Goal: Task Accomplishment & Management: Use online tool/utility

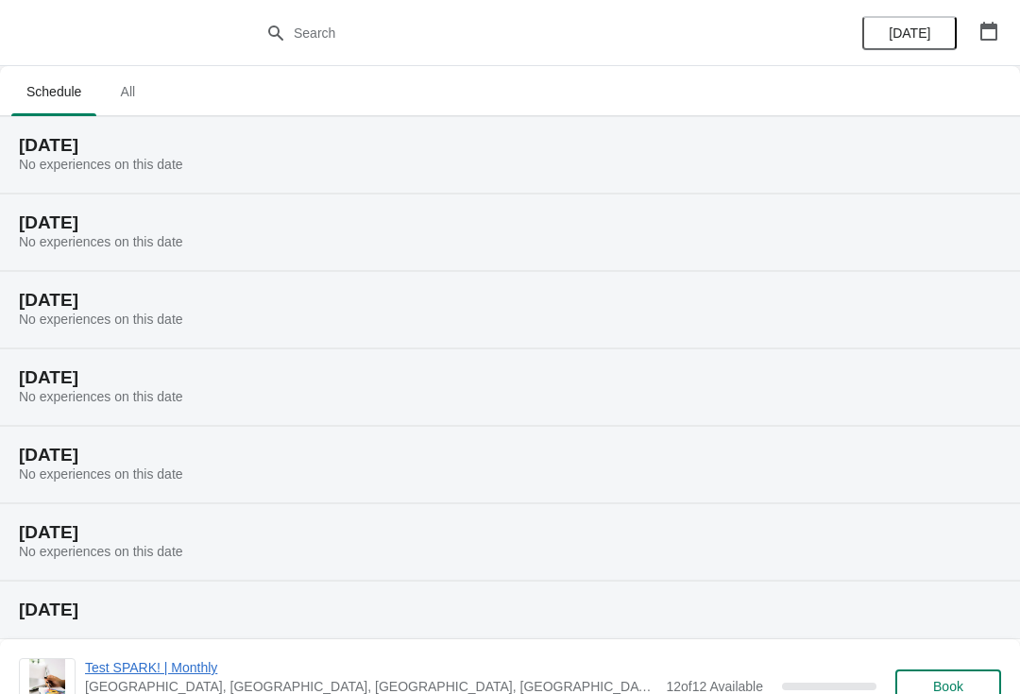
click at [133, 93] on span "All" at bounding box center [127, 92] width 47 height 34
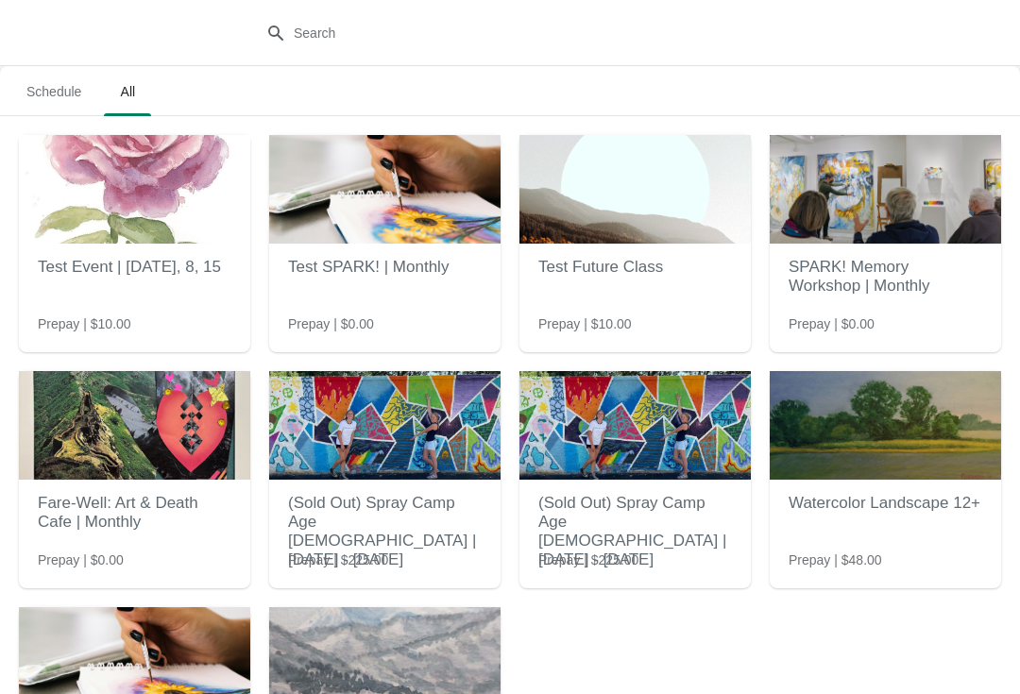
click at [50, 82] on span "Schedule" at bounding box center [53, 92] width 85 height 34
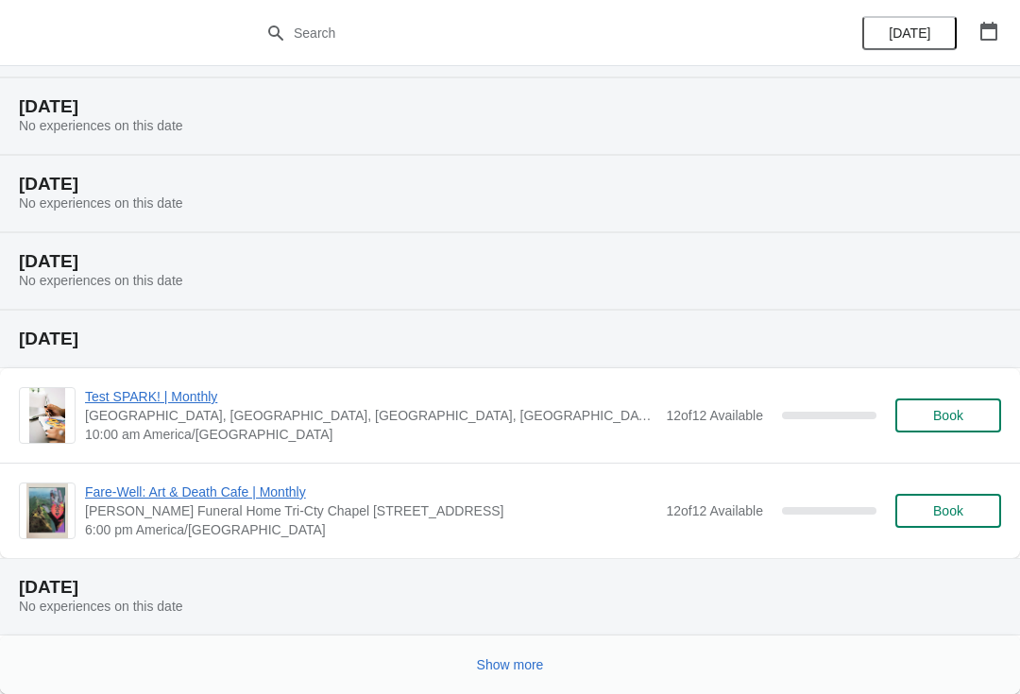
scroll to position [271, 0]
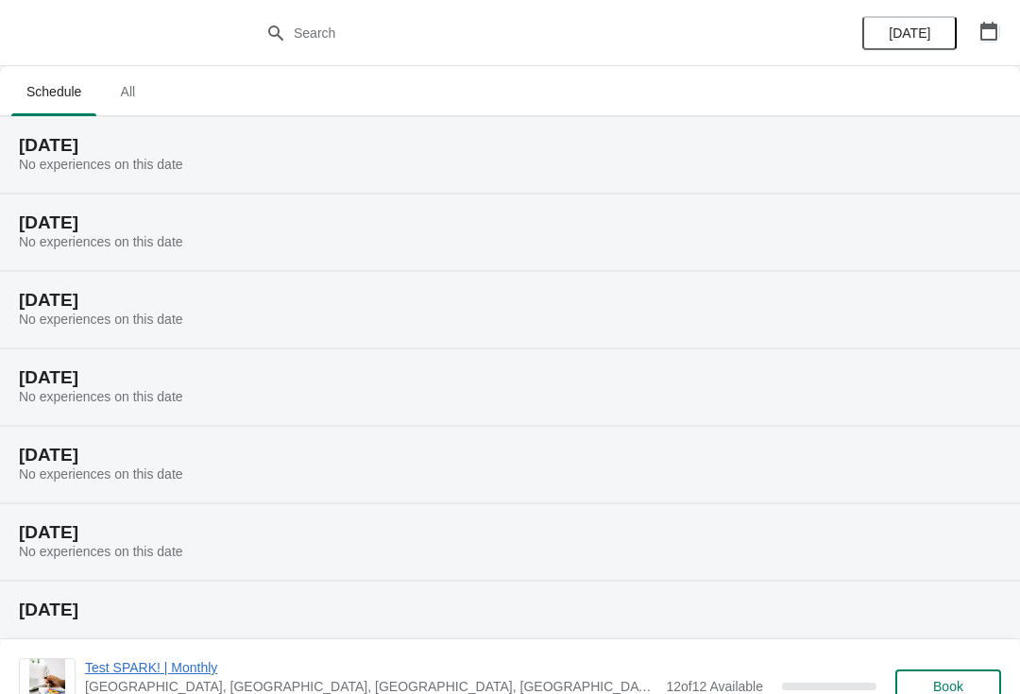
click at [988, 35] on icon "button" at bounding box center [988, 31] width 19 height 19
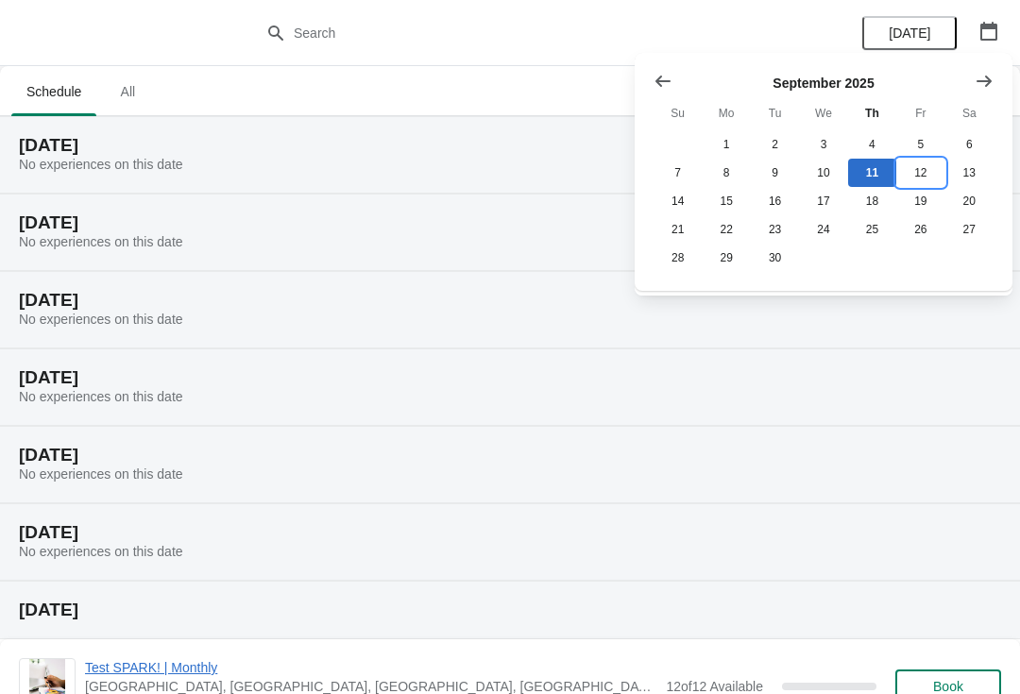
click at [924, 175] on button "12" at bounding box center [920, 173] width 48 height 28
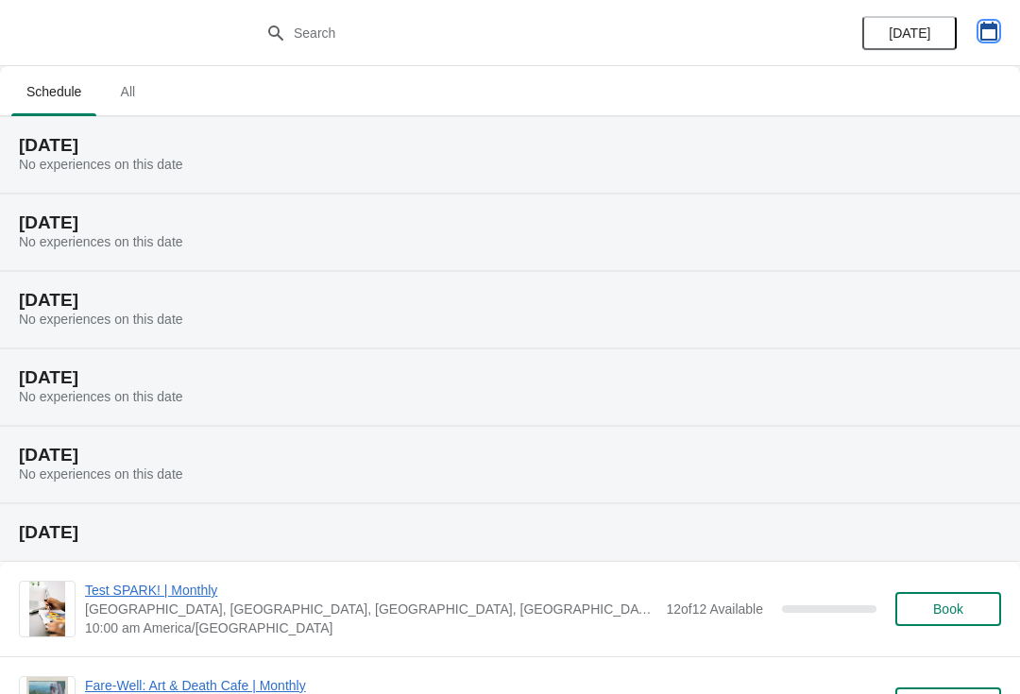
click at [987, 37] on icon "button" at bounding box center [988, 31] width 19 height 19
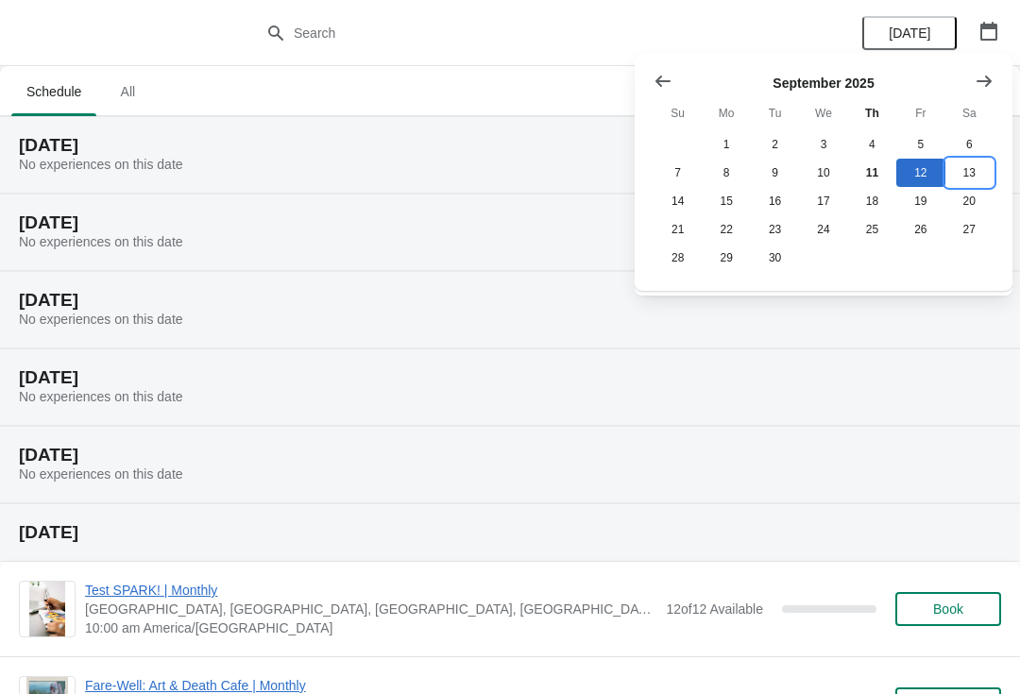
click at [970, 178] on button "13" at bounding box center [969, 173] width 48 height 28
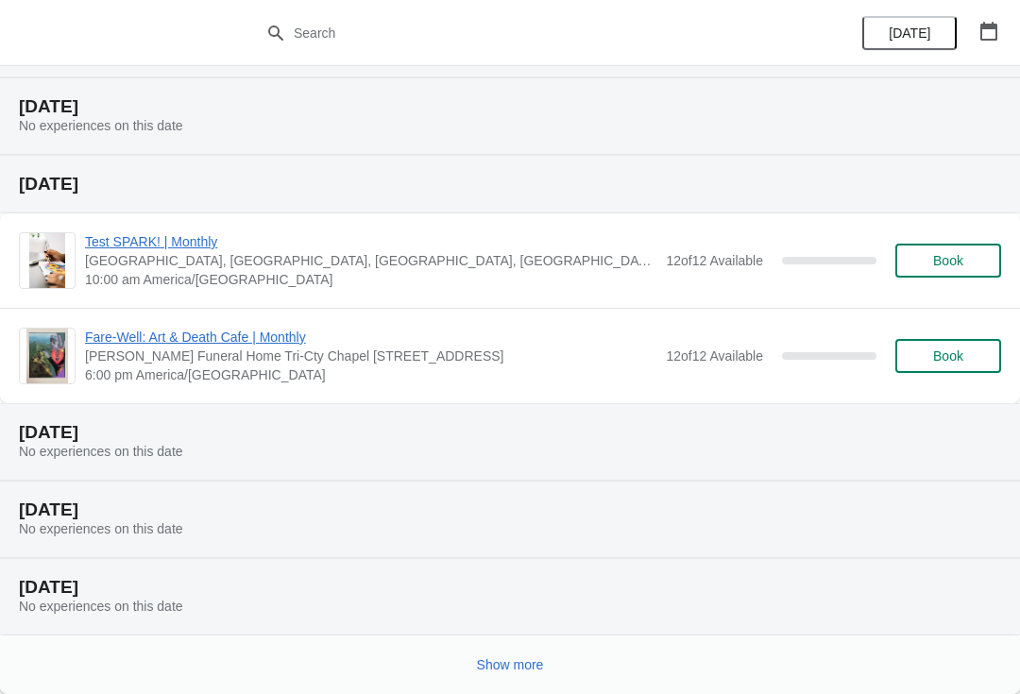
scroll to position [271, 0]
click at [985, 17] on button "button" at bounding box center [989, 31] width 34 height 34
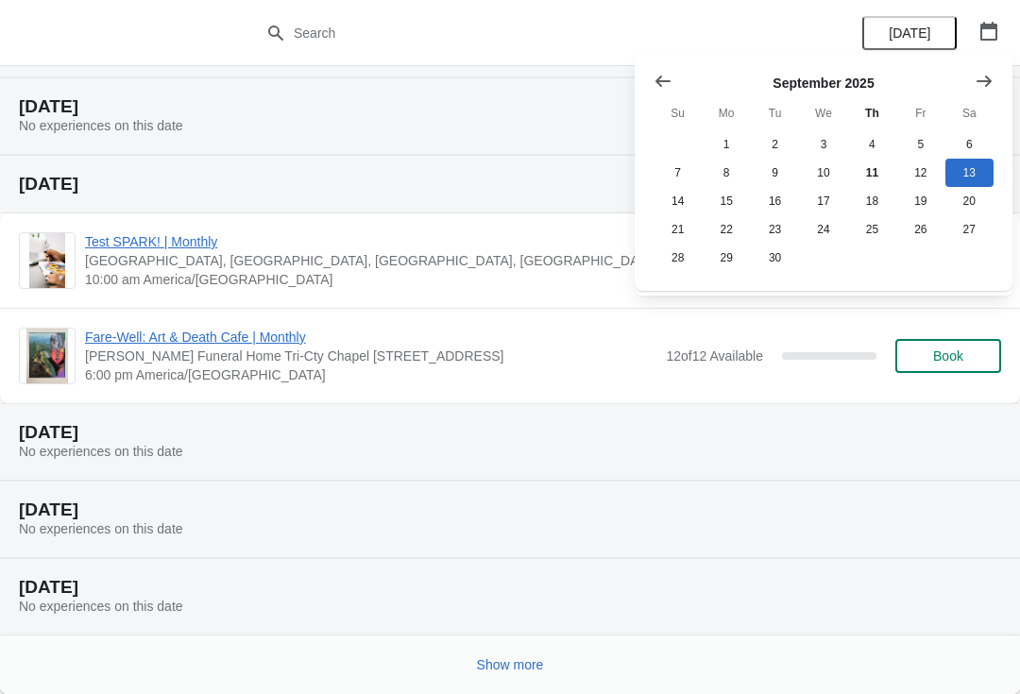
click at [1009, 5] on div "[DATE]" at bounding box center [929, 33] width 179 height 66
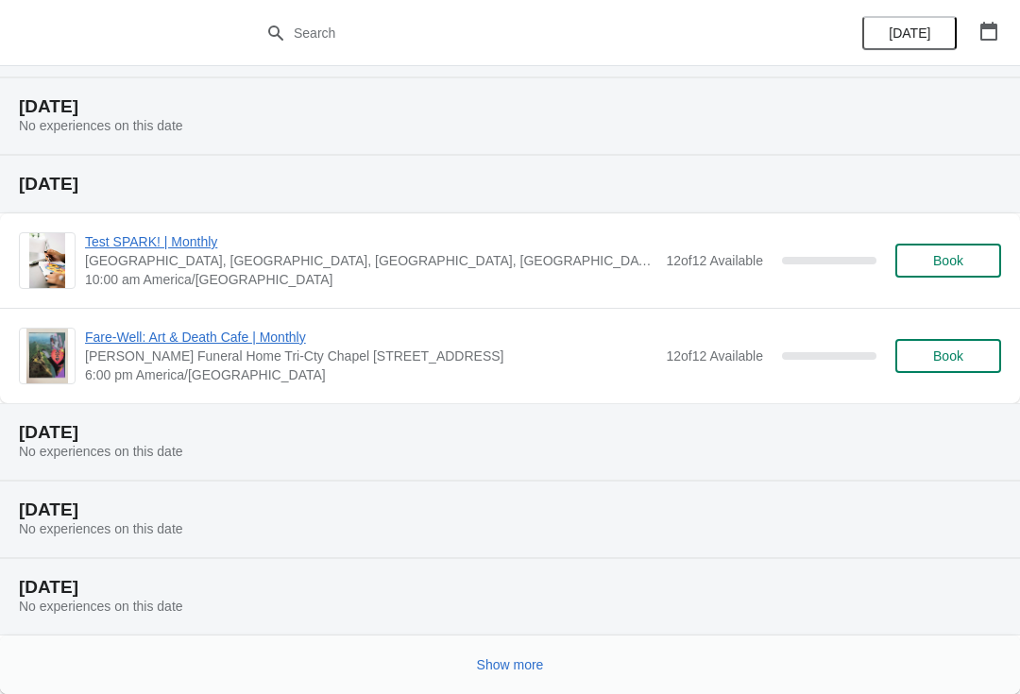
click at [503, 663] on span "Show more" at bounding box center [510, 664] width 67 height 15
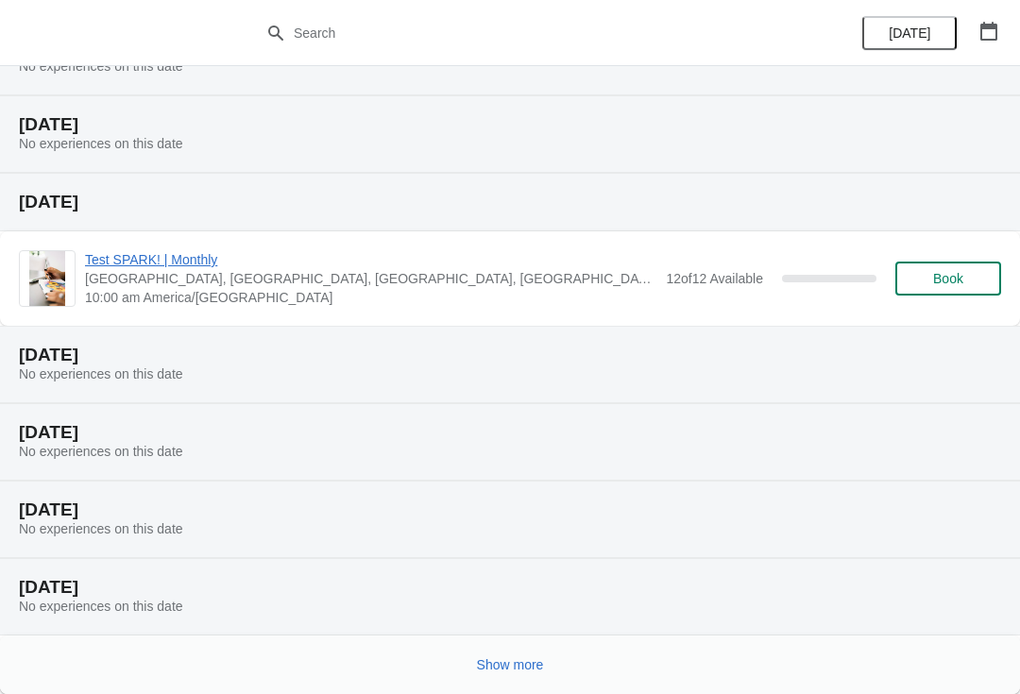
scroll to position [966, 0]
click at [528, 655] on button "Show more" at bounding box center [510, 665] width 82 height 34
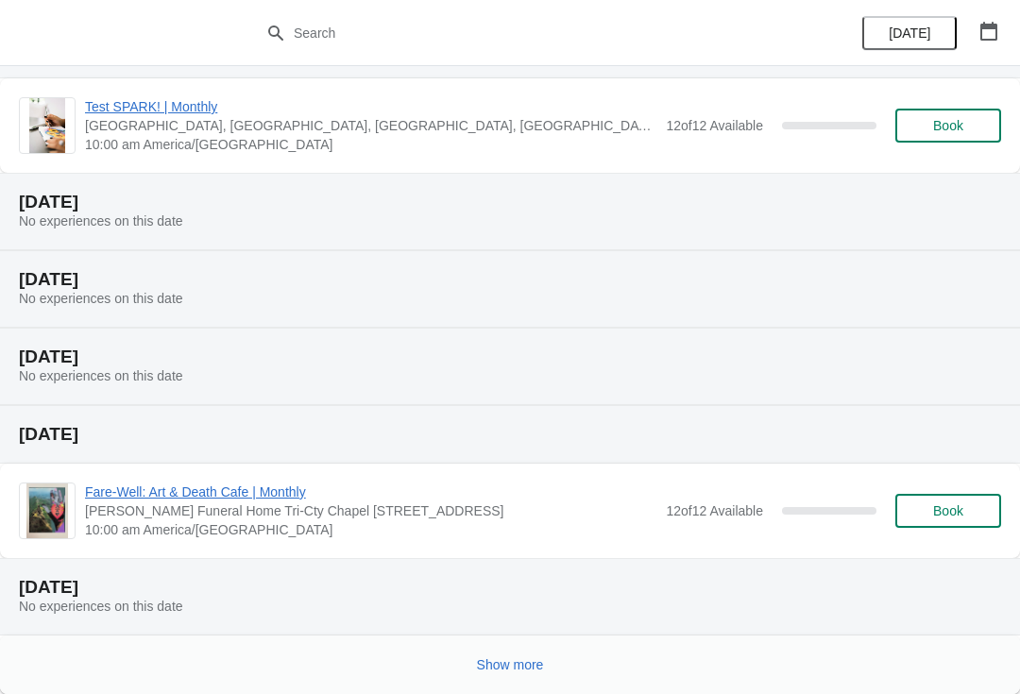
scroll to position [1737, 0]
click at [520, 663] on span "Show more" at bounding box center [510, 664] width 67 height 15
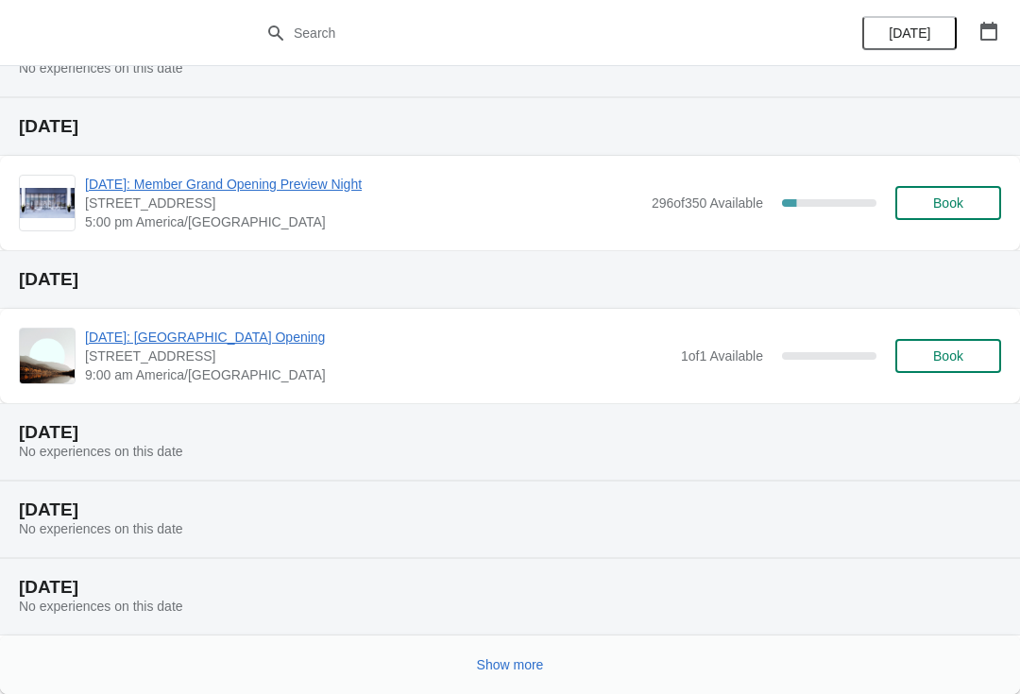
scroll to position [2583, 0]
click at [523, 658] on span "Show more" at bounding box center [510, 664] width 67 height 15
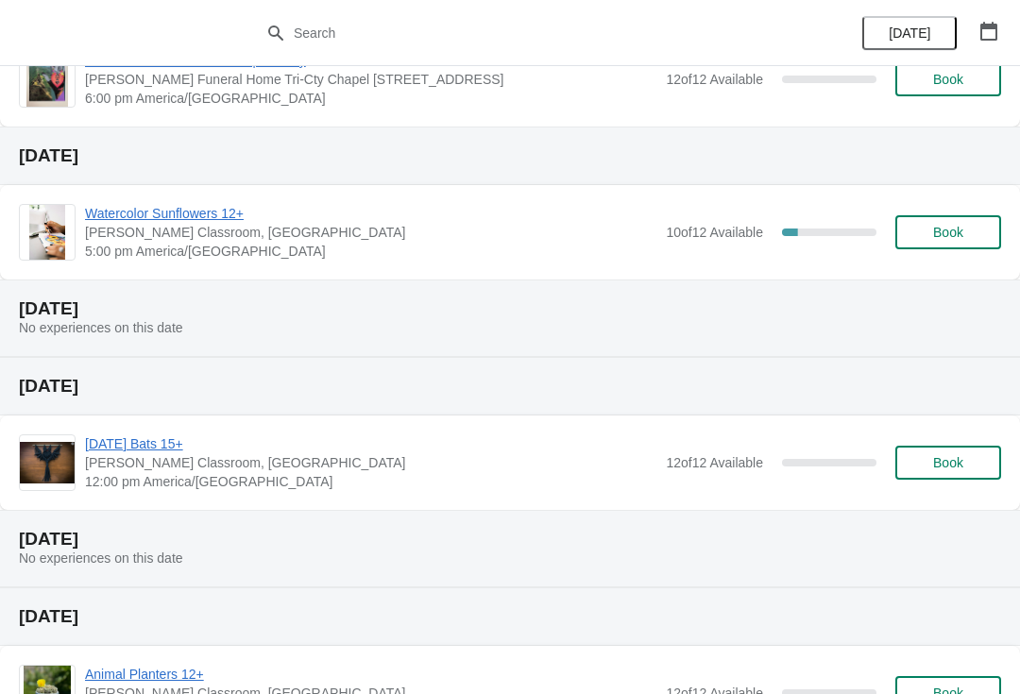
scroll to position [3339, 0]
click at [426, 222] on span "Watercolor Sunflowers 12+" at bounding box center [370, 214] width 571 height 19
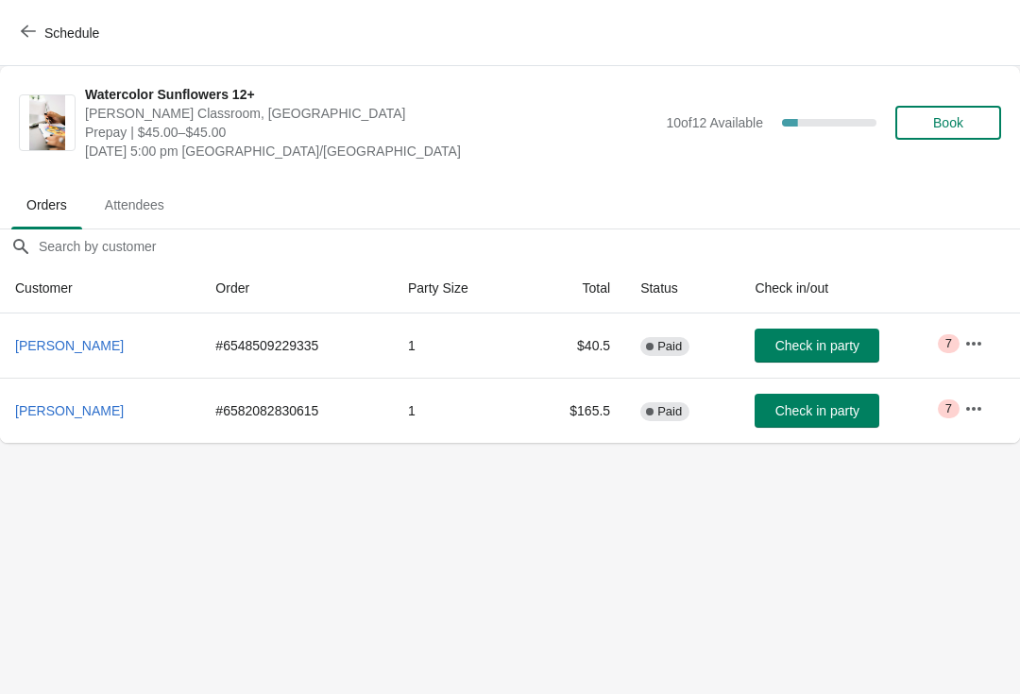
click at [167, 198] on span "Attendees" at bounding box center [135, 205] width 90 height 34
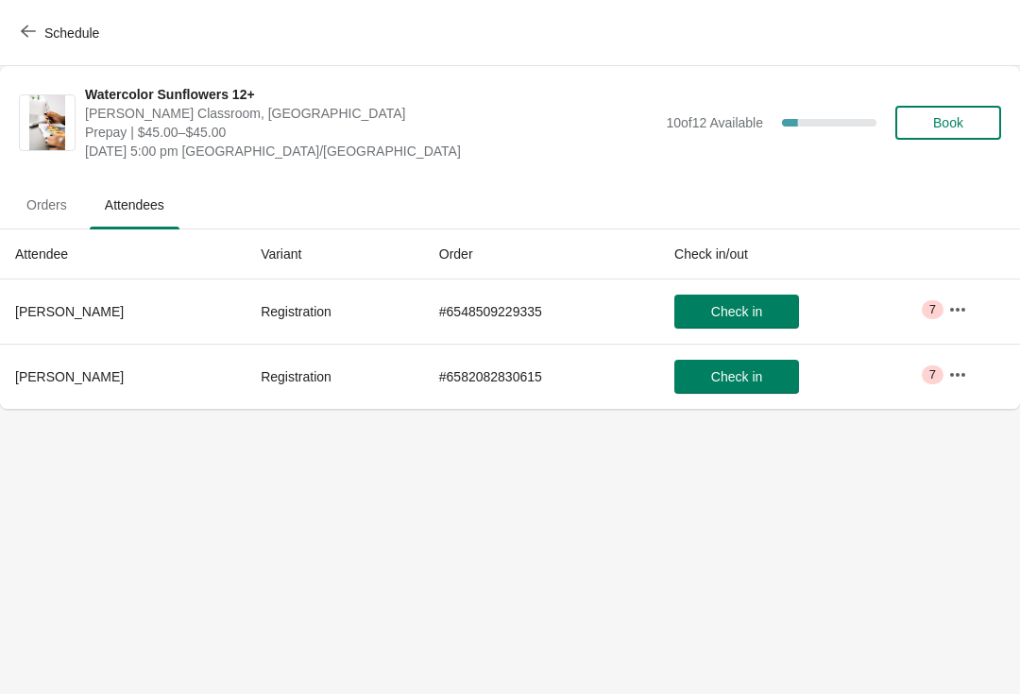
click at [969, 298] on button "button" at bounding box center [958, 310] width 34 height 34
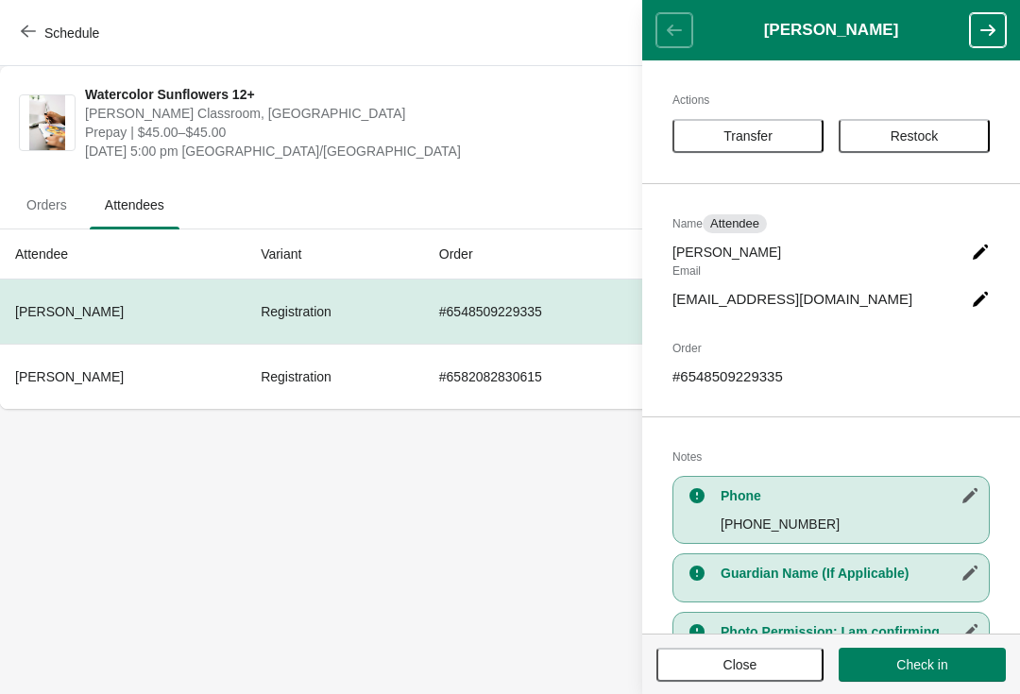
click at [677, 30] on header "[PERSON_NAME]" at bounding box center [831, 30] width 378 height 60
click at [668, 25] on header "[PERSON_NAME]" at bounding box center [831, 30] width 378 height 60
click at [667, 35] on header "[PERSON_NAME]" at bounding box center [831, 30] width 378 height 60
click at [754, 664] on span "Close" at bounding box center [740, 664] width 34 height 15
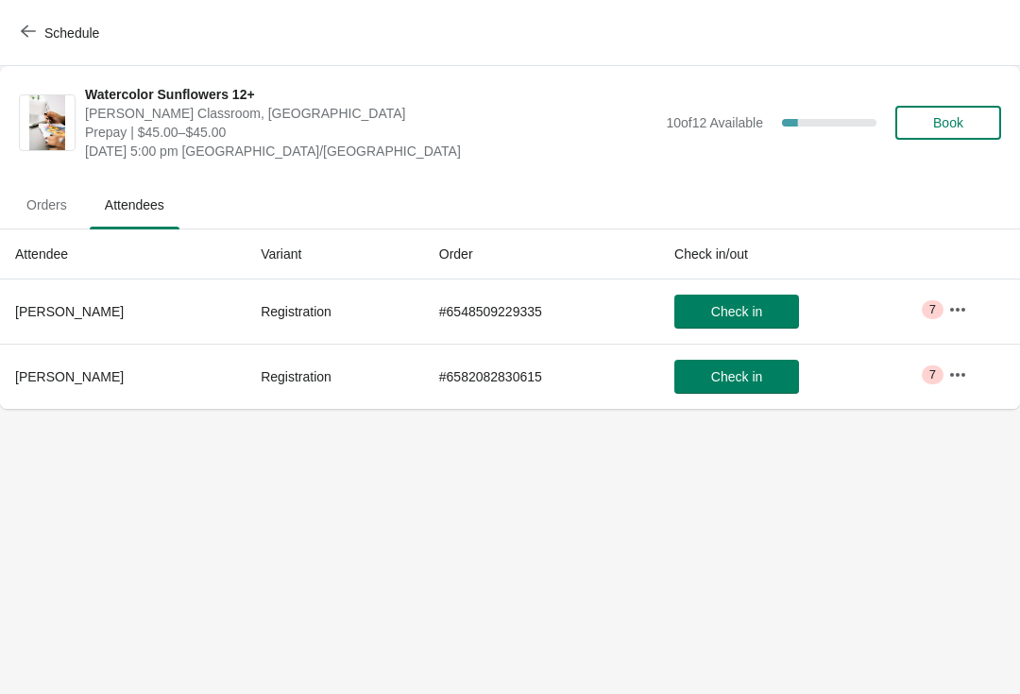
click at [35, 220] on span "Orders" at bounding box center [46, 205] width 71 height 34
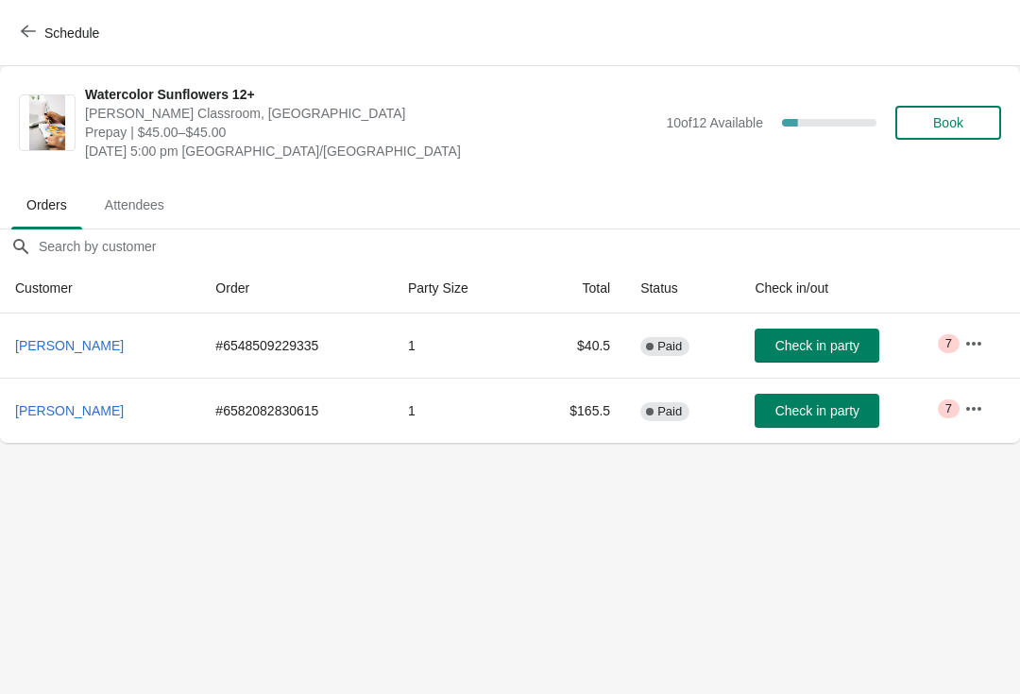
click at [980, 337] on icon "button" at bounding box center [973, 343] width 19 height 19
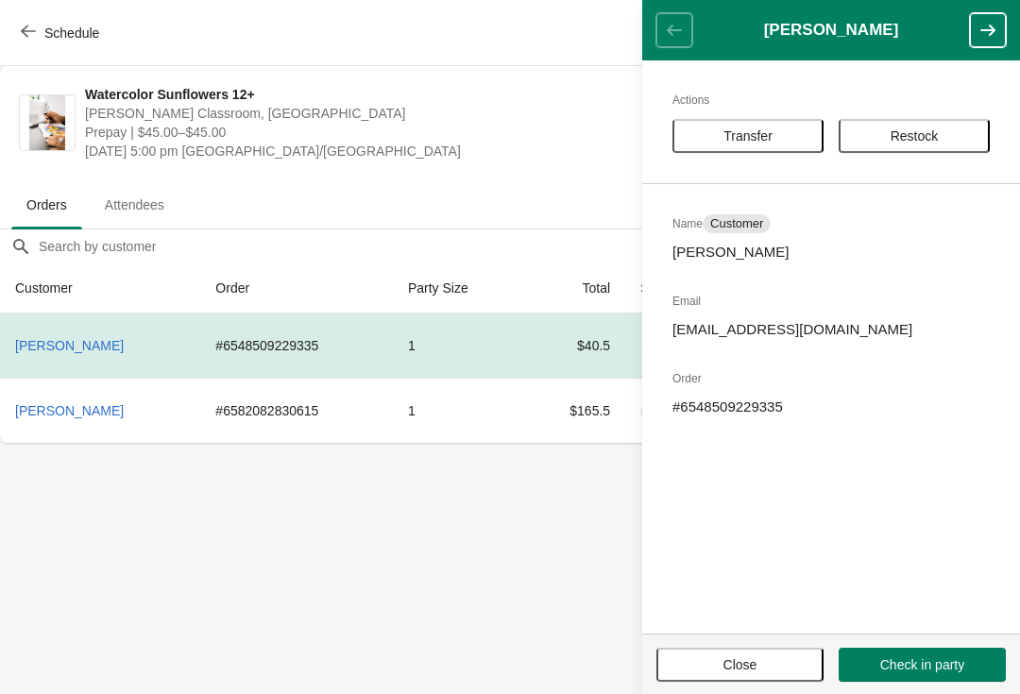
click at [1001, 39] on button "button" at bounding box center [988, 30] width 36 height 34
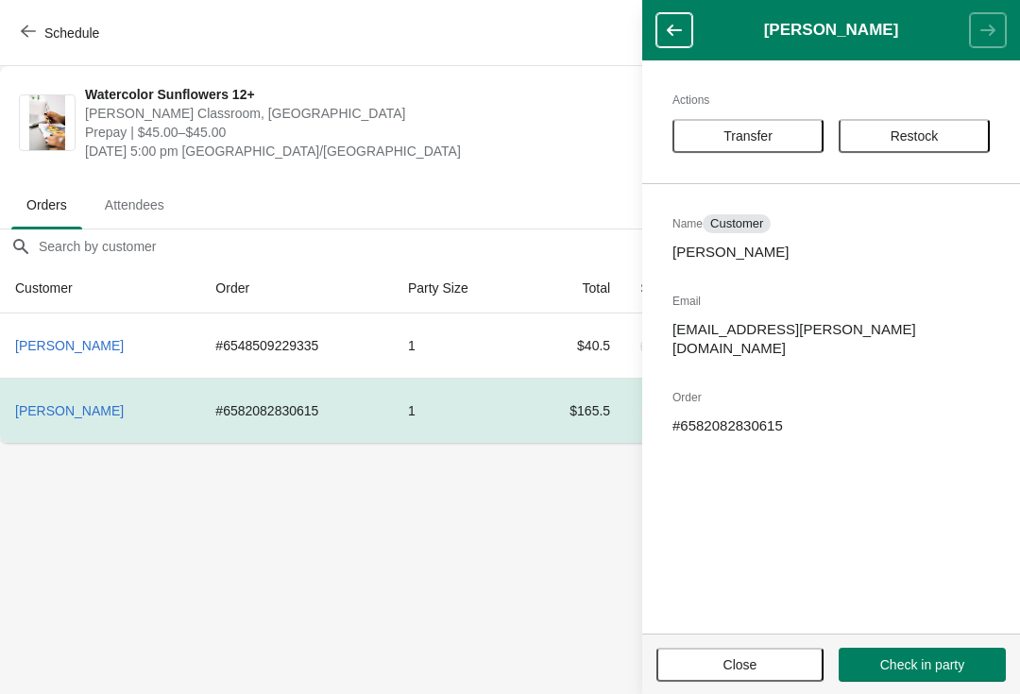
click at [687, 21] on button "button" at bounding box center [674, 30] width 36 height 34
